Goal: Information Seeking & Learning: Learn about a topic

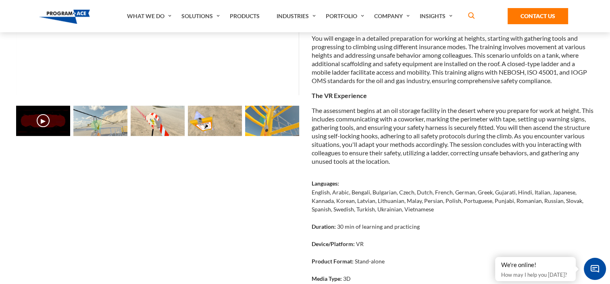
scroll to position [121, 0]
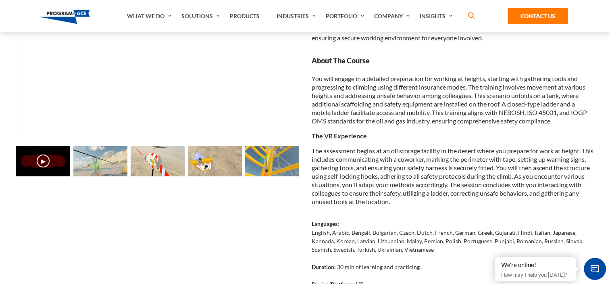
click at [81, 158] on img at bounding box center [100, 161] width 54 height 30
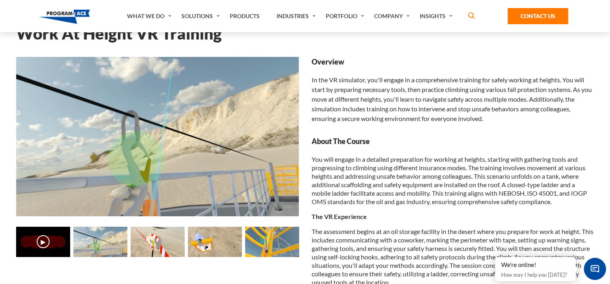
scroll to position [0, 0]
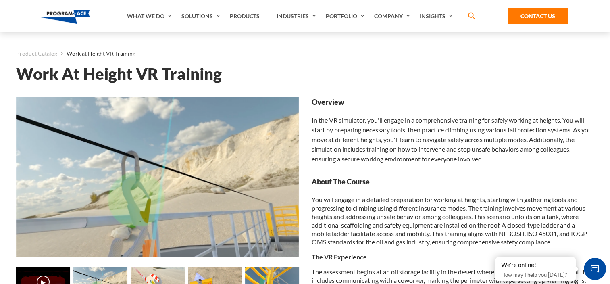
click at [155, 276] on img at bounding box center [158, 282] width 54 height 30
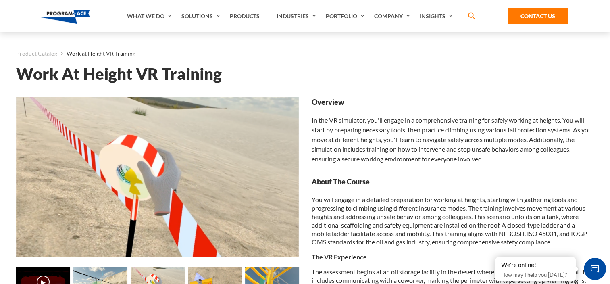
click at [210, 280] on img at bounding box center [215, 282] width 54 height 30
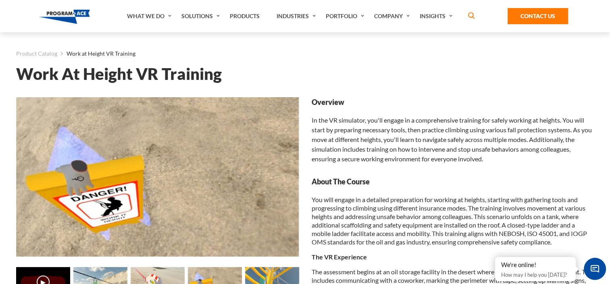
click at [276, 276] on img at bounding box center [272, 282] width 54 height 30
